Goal: Task Accomplishment & Management: Complete application form

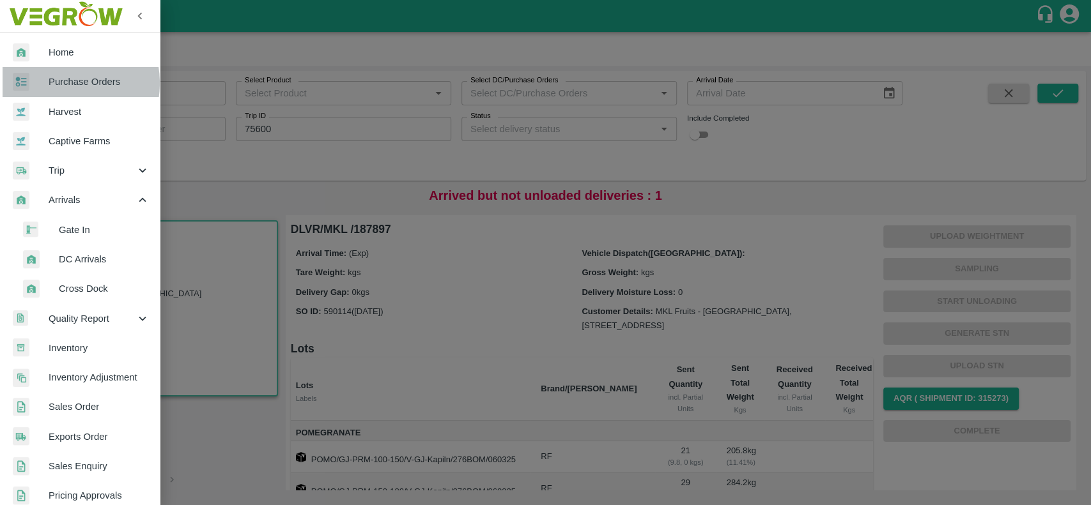
click at [54, 83] on span "Purchase Orders" at bounding box center [99, 82] width 101 height 14
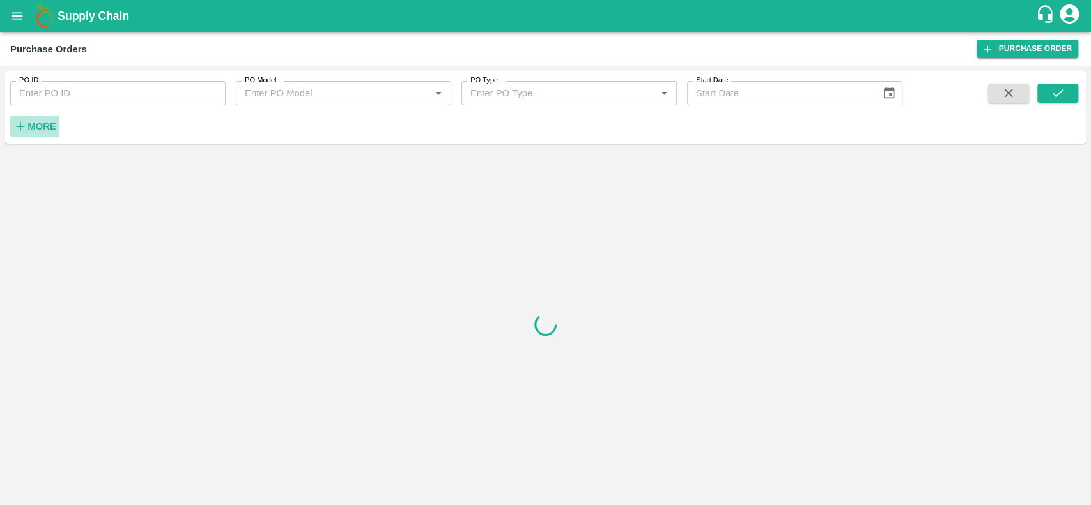
click at [23, 128] on icon "button" at bounding box center [20, 127] width 14 height 14
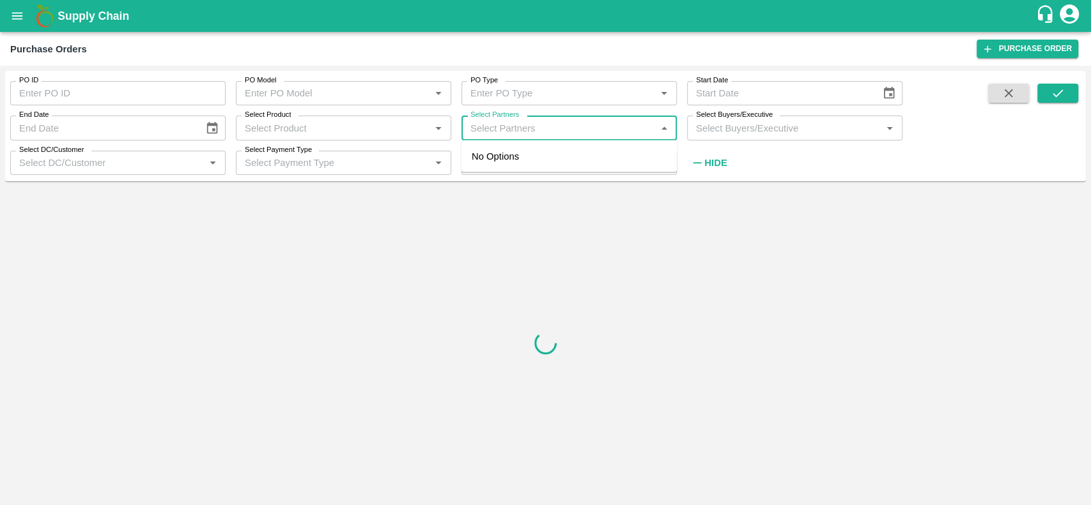
click at [498, 121] on input "Select Partners" at bounding box center [558, 128] width 187 height 17
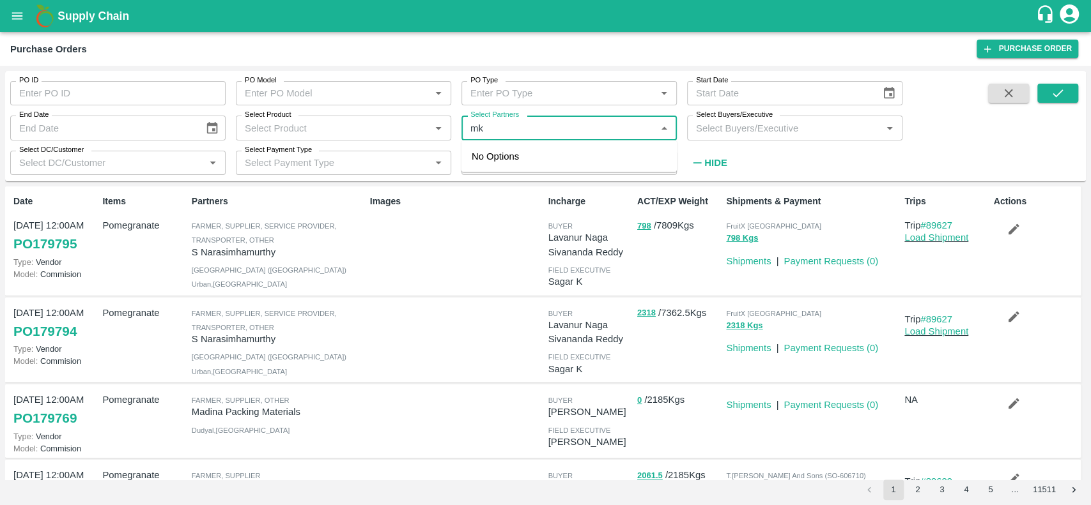
type input "m"
click at [715, 134] on input "Select Buyers/Executive" at bounding box center [784, 128] width 187 height 17
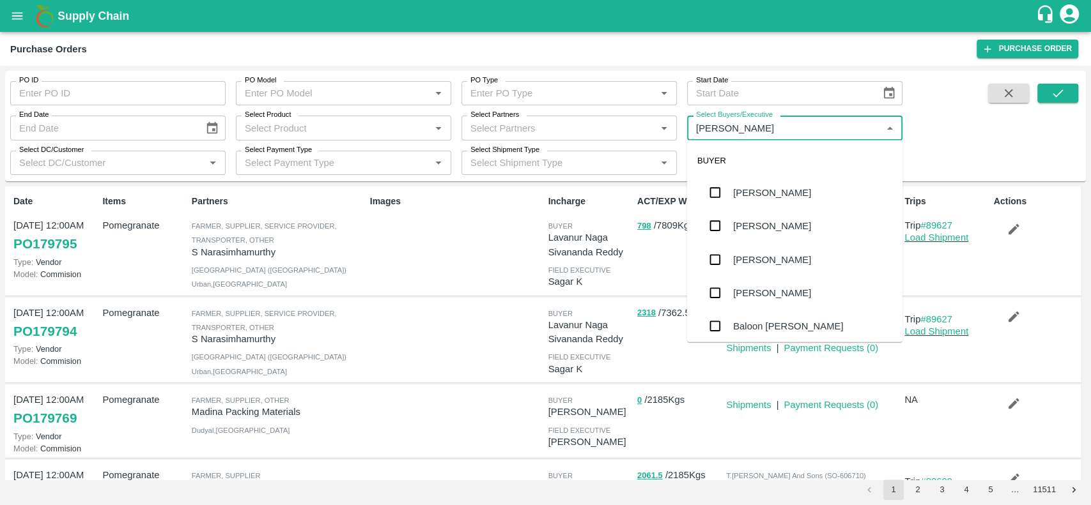
type input "jaya"
click at [715, 217] on input "checkbox" at bounding box center [715, 226] width 26 height 26
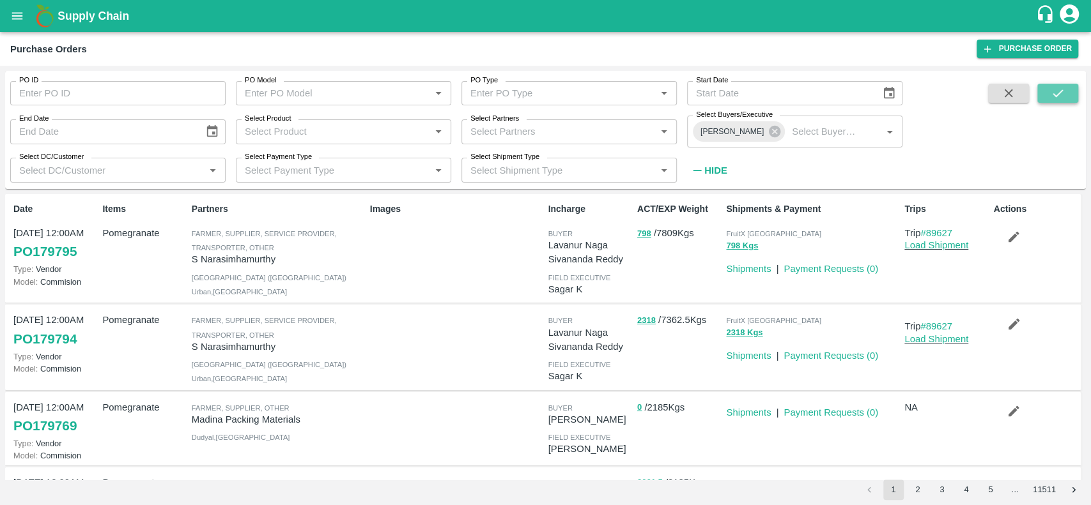
click at [1048, 89] on button "submit" at bounding box center [1057, 93] width 41 height 19
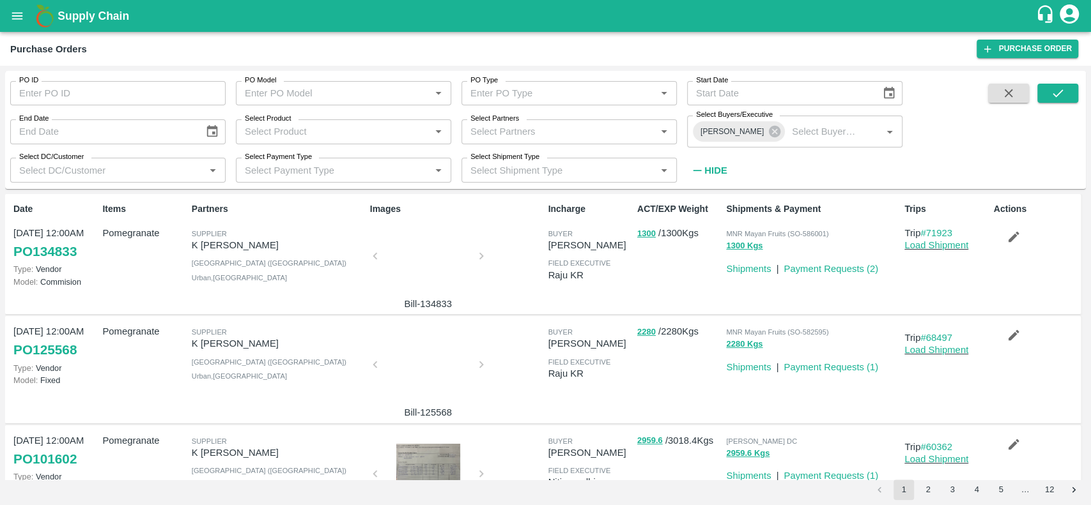
click at [429, 251] on div at bounding box center [428, 260] width 96 height 68
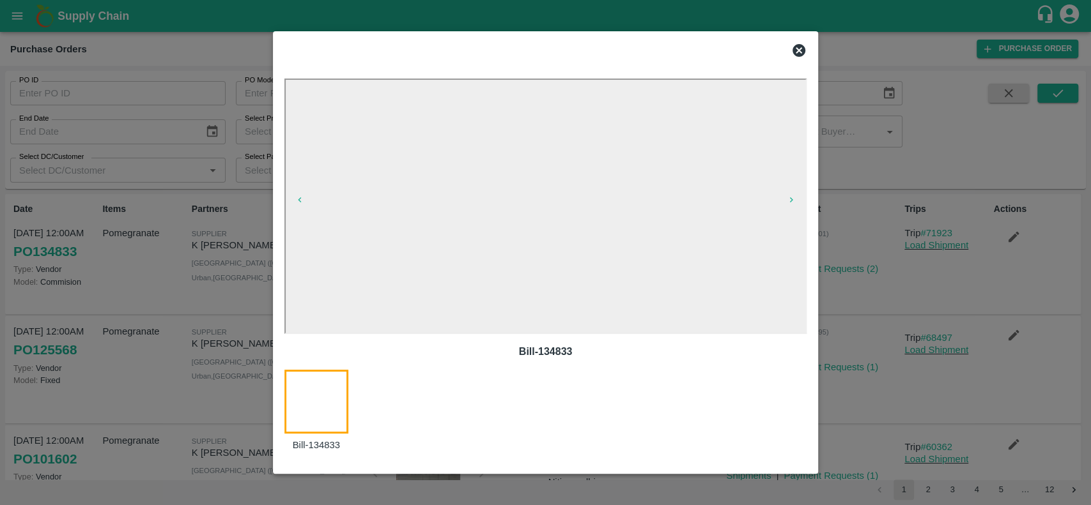
click at [800, 50] on icon at bounding box center [798, 50] width 13 height 13
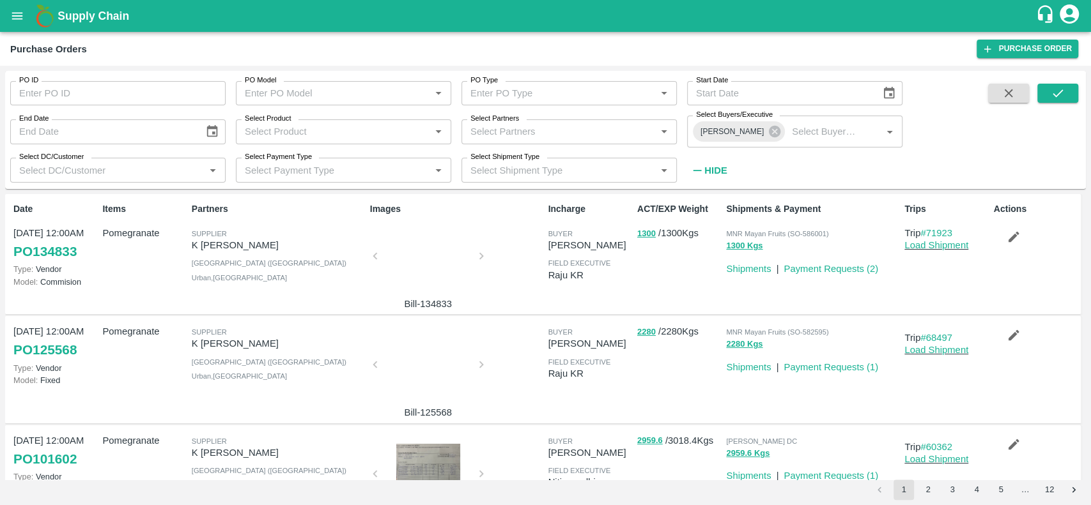
click at [432, 358] on div at bounding box center [428, 369] width 96 height 68
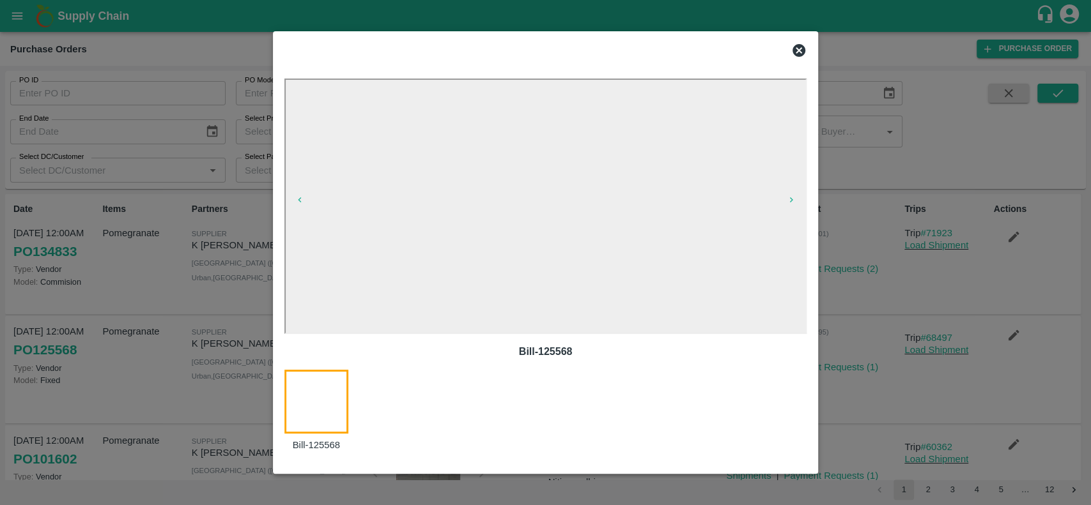
click at [794, 50] on icon at bounding box center [798, 50] width 13 height 13
